Goal: Contribute content

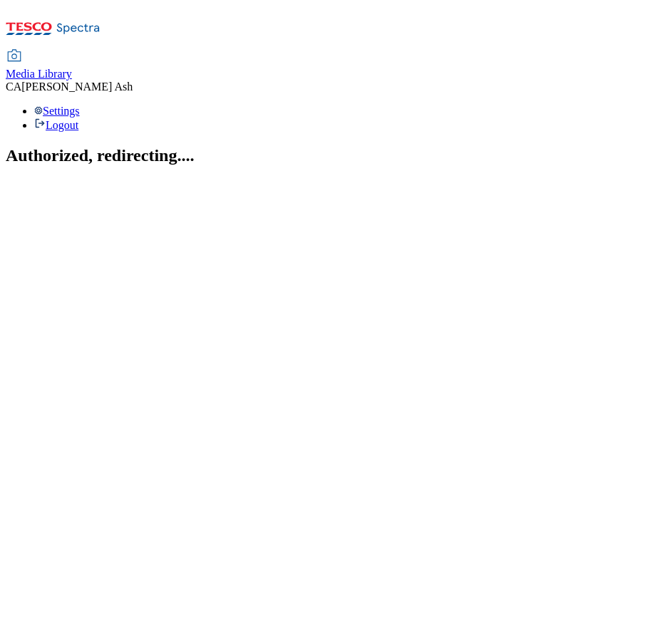
click at [86, 35] on icon at bounding box center [53, 33] width 95 height 30
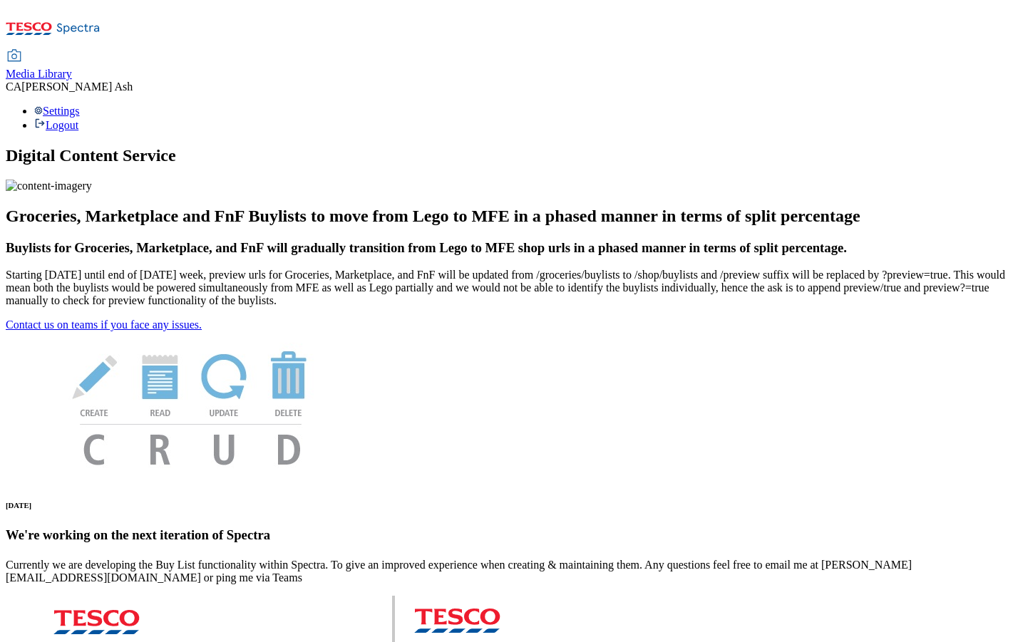
click at [72, 68] on span "Media Library" at bounding box center [39, 74] width 66 height 12
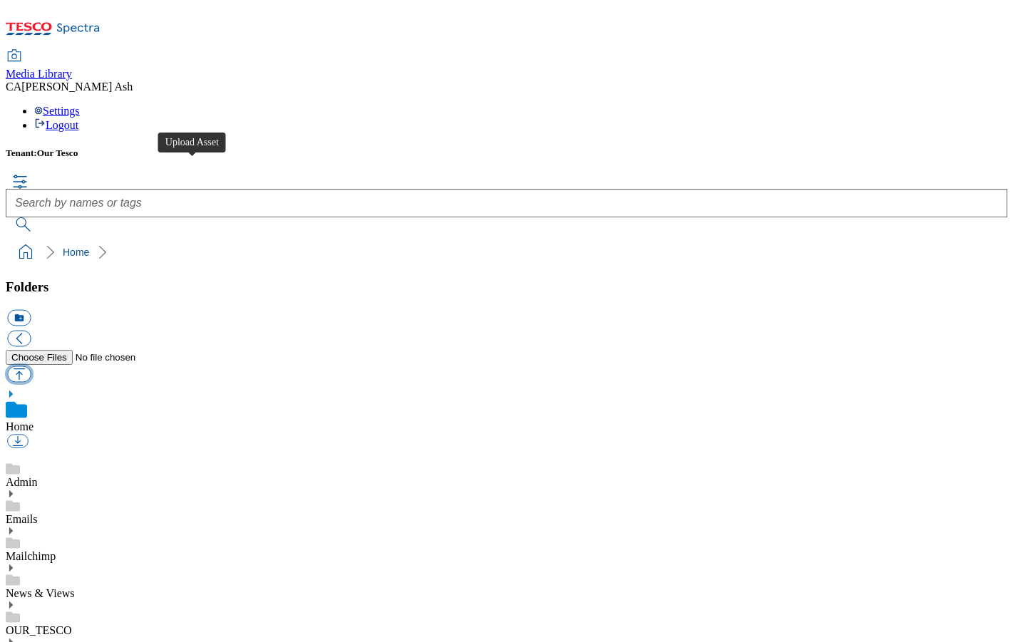
click at [31, 366] on button "button" at bounding box center [19, 374] width 24 height 16
click at [75, 588] on link "News & Views" at bounding box center [40, 594] width 69 height 12
click at [31, 366] on button "button" at bounding box center [19, 374] width 24 height 16
type input "C:\fakepath\Easyjet Terms Conditions.pdf"
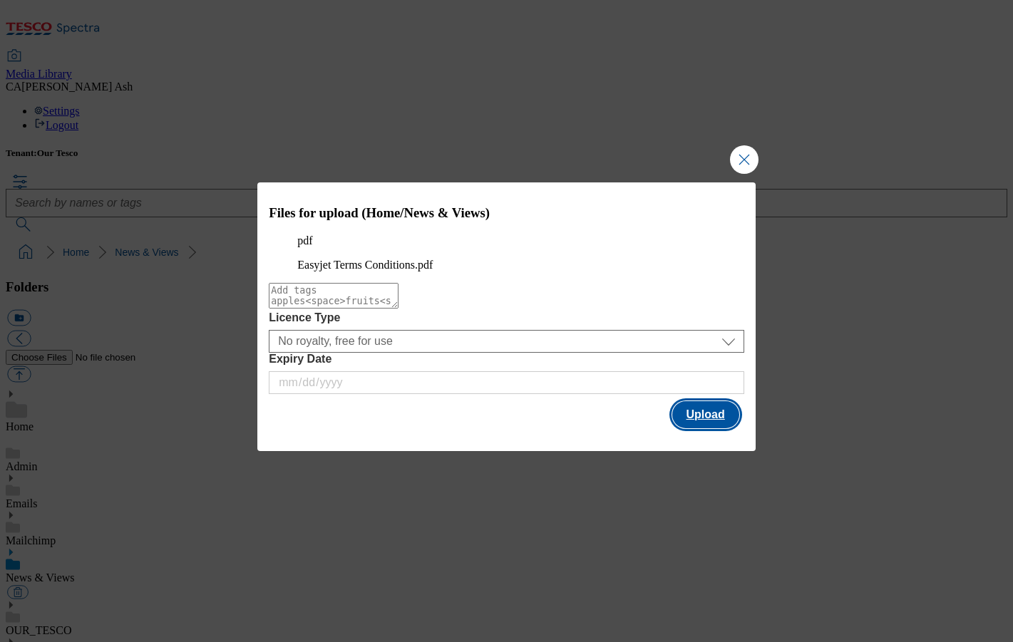
click at [667, 427] on button "Upload" at bounding box center [705, 414] width 67 height 27
